Goal: Transaction & Acquisition: Purchase product/service

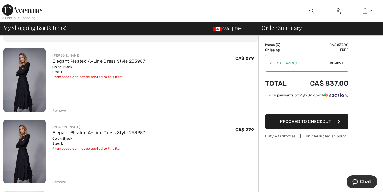
scroll to position [29, 0]
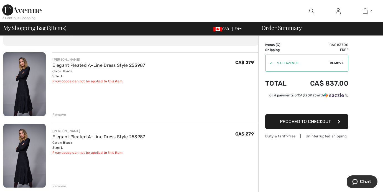
click at [61, 185] on div "Remove" at bounding box center [59, 186] width 14 height 5
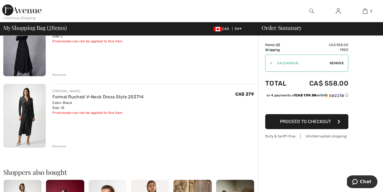
scroll to position [68, 0]
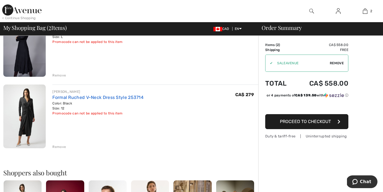
click at [126, 98] on link "Formal Ruched V-Neck Dress Style 253714" at bounding box center [97, 97] width 91 height 5
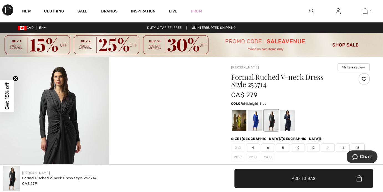
click at [289, 119] on div at bounding box center [287, 120] width 14 height 21
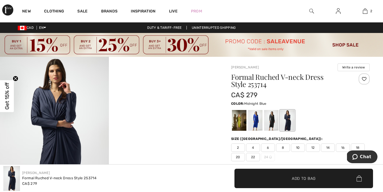
click at [58, 131] on img at bounding box center [54, 138] width 109 height 163
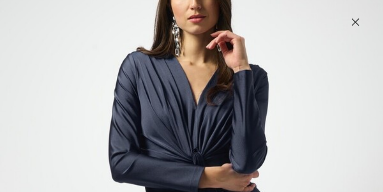
scroll to position [40, 0]
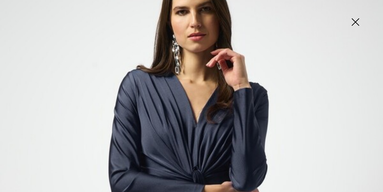
click at [356, 22] on img at bounding box center [355, 22] width 28 height 29
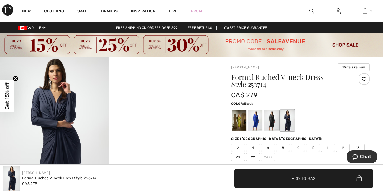
click at [270, 117] on div at bounding box center [271, 120] width 14 height 21
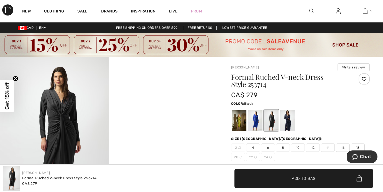
click at [61, 131] on img at bounding box center [54, 138] width 109 height 163
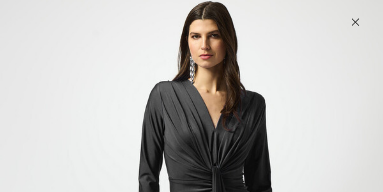
scroll to position [21, 0]
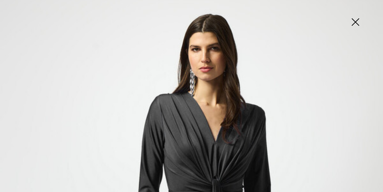
click at [354, 20] on img at bounding box center [355, 22] width 28 height 29
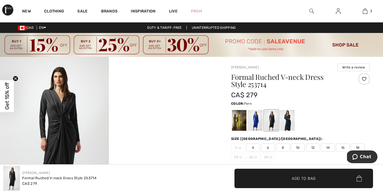
click at [239, 120] on div at bounding box center [239, 120] width 14 height 21
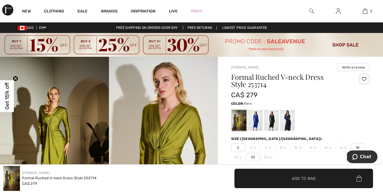
click at [49, 128] on img at bounding box center [54, 138] width 109 height 163
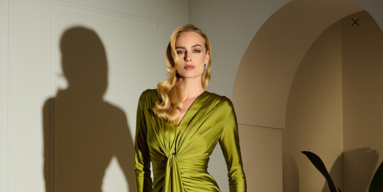
scroll to position [0, 0]
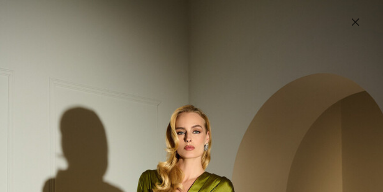
click at [352, 22] on img at bounding box center [355, 22] width 28 height 29
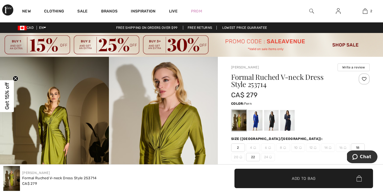
click at [176, 126] on img at bounding box center [163, 138] width 109 height 163
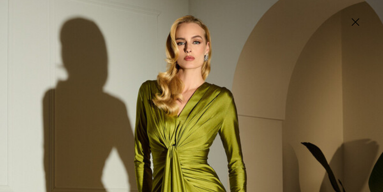
scroll to position [9, 0]
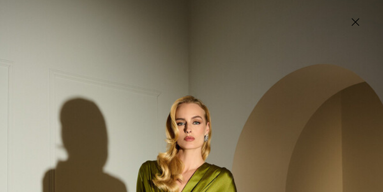
click at [356, 19] on img at bounding box center [355, 22] width 28 height 29
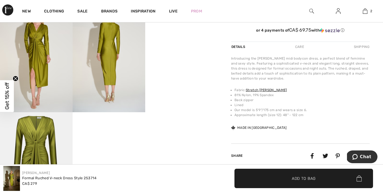
scroll to position [217, 0]
click at [102, 68] on img at bounding box center [109, 57] width 73 height 109
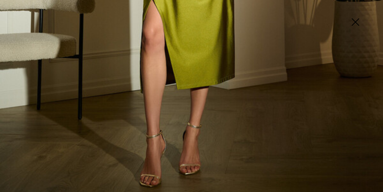
scroll to position [382, 0]
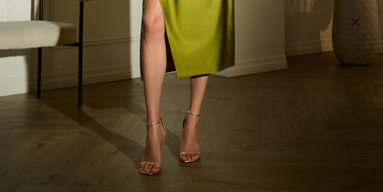
click at [354, 23] on img at bounding box center [355, 22] width 28 height 29
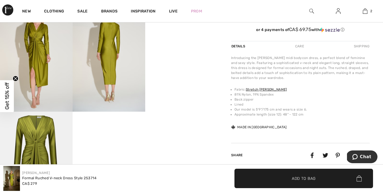
click at [35, 68] on img at bounding box center [36, 57] width 73 height 109
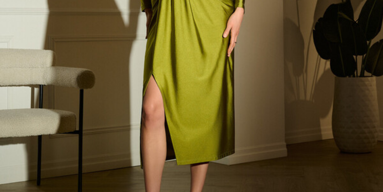
scroll to position [187, 0]
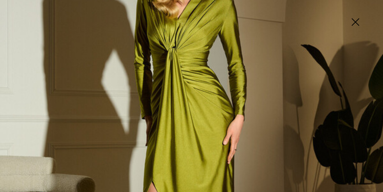
click at [354, 19] on img at bounding box center [355, 22] width 28 height 29
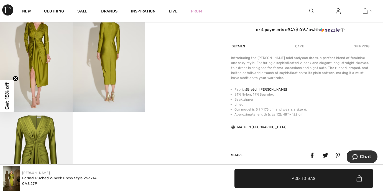
click at [113, 48] on img at bounding box center [109, 57] width 73 height 109
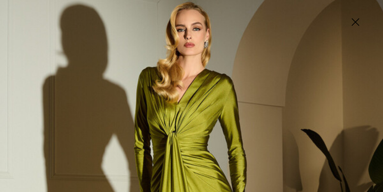
scroll to position [0, 0]
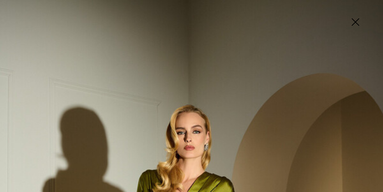
click at [356, 21] on img at bounding box center [355, 22] width 28 height 29
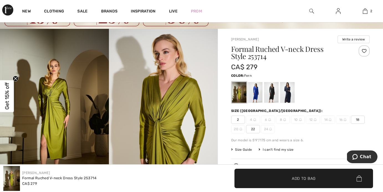
scroll to position [28, 0]
click at [257, 91] on div at bounding box center [255, 92] width 14 height 21
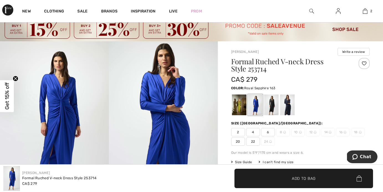
scroll to position [11, 0]
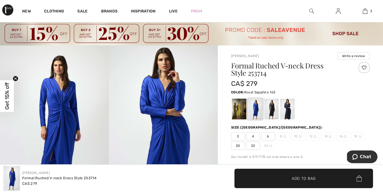
click at [58, 109] on img at bounding box center [54, 126] width 109 height 163
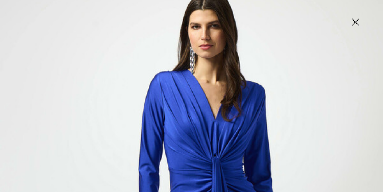
scroll to position [38, 0]
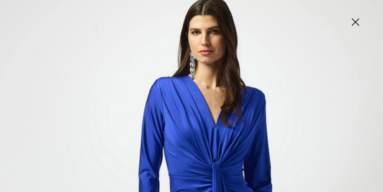
click at [354, 21] on img at bounding box center [355, 22] width 28 height 29
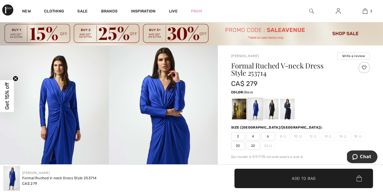
click at [271, 108] on div at bounding box center [271, 109] width 14 height 21
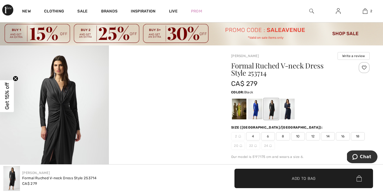
click at [66, 125] on img at bounding box center [54, 126] width 109 height 163
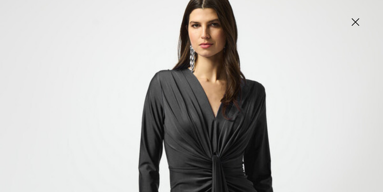
scroll to position [45, 0]
click at [354, 20] on img at bounding box center [355, 22] width 28 height 29
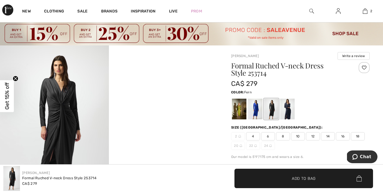
click at [240, 106] on div at bounding box center [239, 109] width 14 height 21
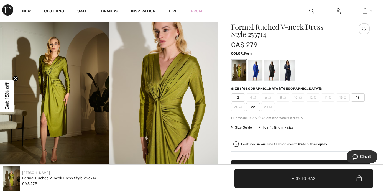
scroll to position [82, 0]
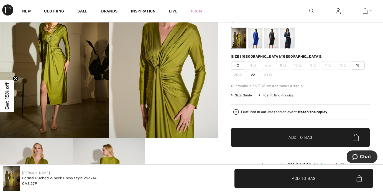
click at [244, 95] on span "Size Guide" at bounding box center [241, 95] width 21 height 5
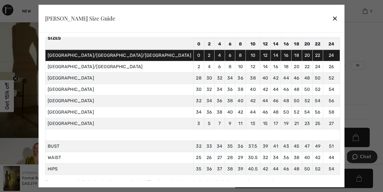
scroll to position [35, 0]
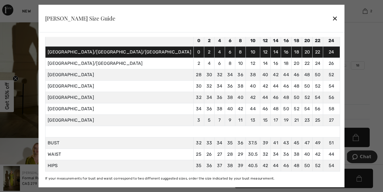
click at [332, 18] on div "✕" at bounding box center [335, 18] width 6 height 12
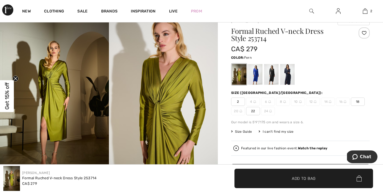
scroll to position [34, 0]
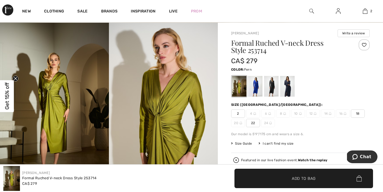
click at [240, 85] on div at bounding box center [239, 86] width 14 height 21
click at [274, 84] on div at bounding box center [271, 86] width 14 height 21
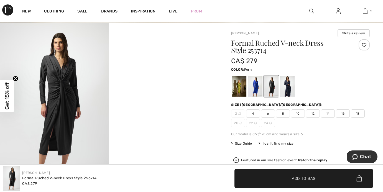
click at [239, 87] on div at bounding box center [239, 86] width 14 height 21
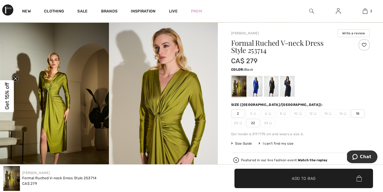
click at [271, 84] on div at bounding box center [271, 86] width 14 height 21
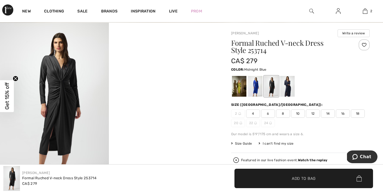
click at [287, 86] on div at bounding box center [287, 86] width 14 height 21
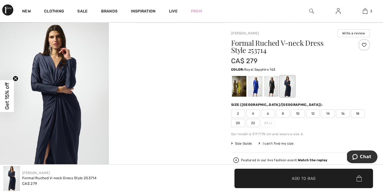
click at [255, 87] on div at bounding box center [255, 86] width 14 height 21
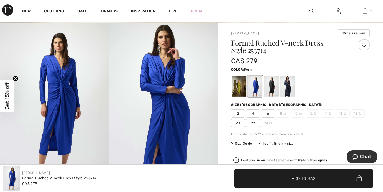
click at [237, 83] on div at bounding box center [239, 86] width 14 height 21
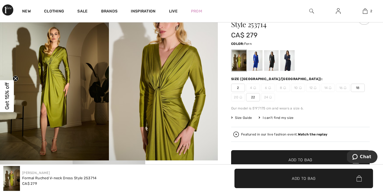
scroll to position [86, 0]
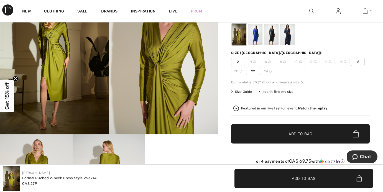
click at [283, 91] on div "I can't find my size" at bounding box center [275, 91] width 35 height 5
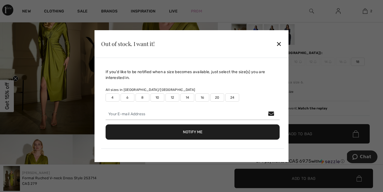
click at [278, 43] on div "✕" at bounding box center [279, 44] width 6 height 12
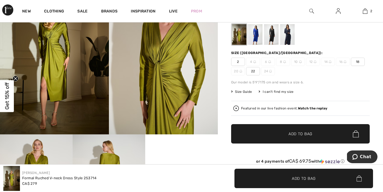
click at [243, 91] on span "Size Guide" at bounding box center [241, 91] width 21 height 5
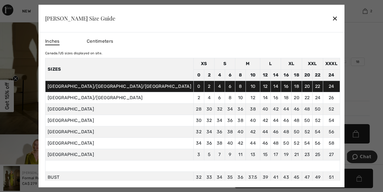
click at [332, 18] on div "✕" at bounding box center [335, 18] width 6 height 12
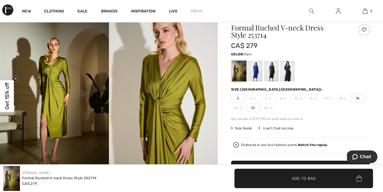
scroll to position [0, 0]
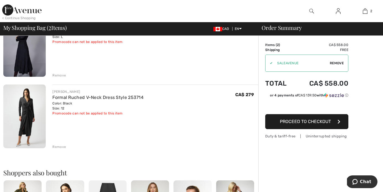
click at [57, 147] on div "Remove" at bounding box center [59, 146] width 14 height 5
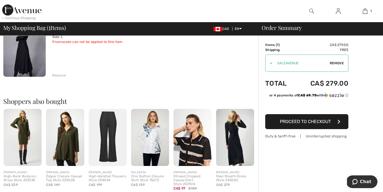
click at [60, 75] on div "Remove" at bounding box center [59, 75] width 14 height 5
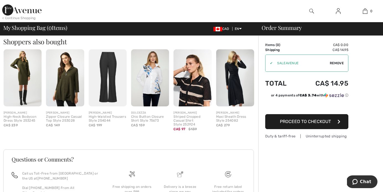
scroll to position [128, 0]
